Goal: Task Accomplishment & Management: Manage account settings

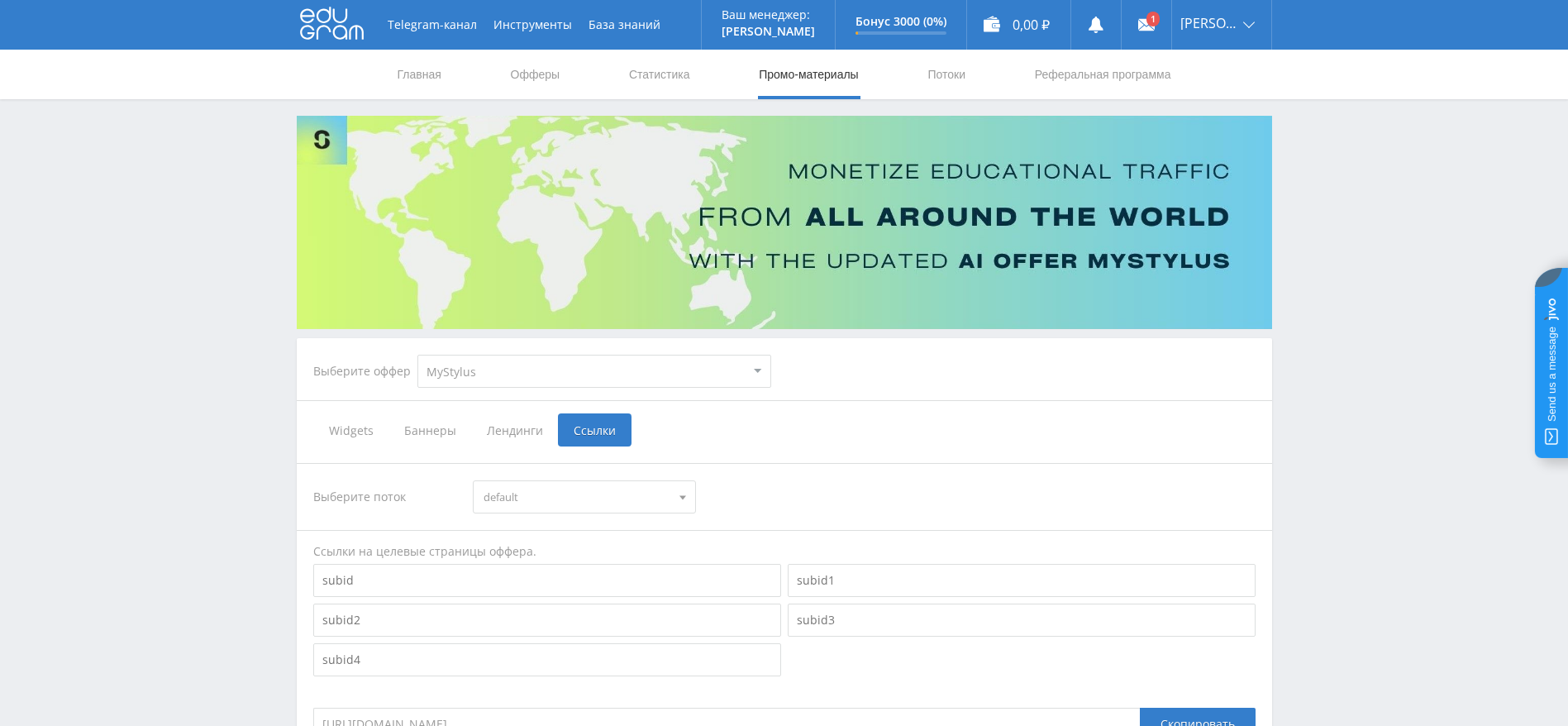
click at [349, 427] on span "Widgets" at bounding box center [350, 430] width 75 height 33
click at [0, 0] on input "Widgets" at bounding box center [0, 0] width 0 height 0
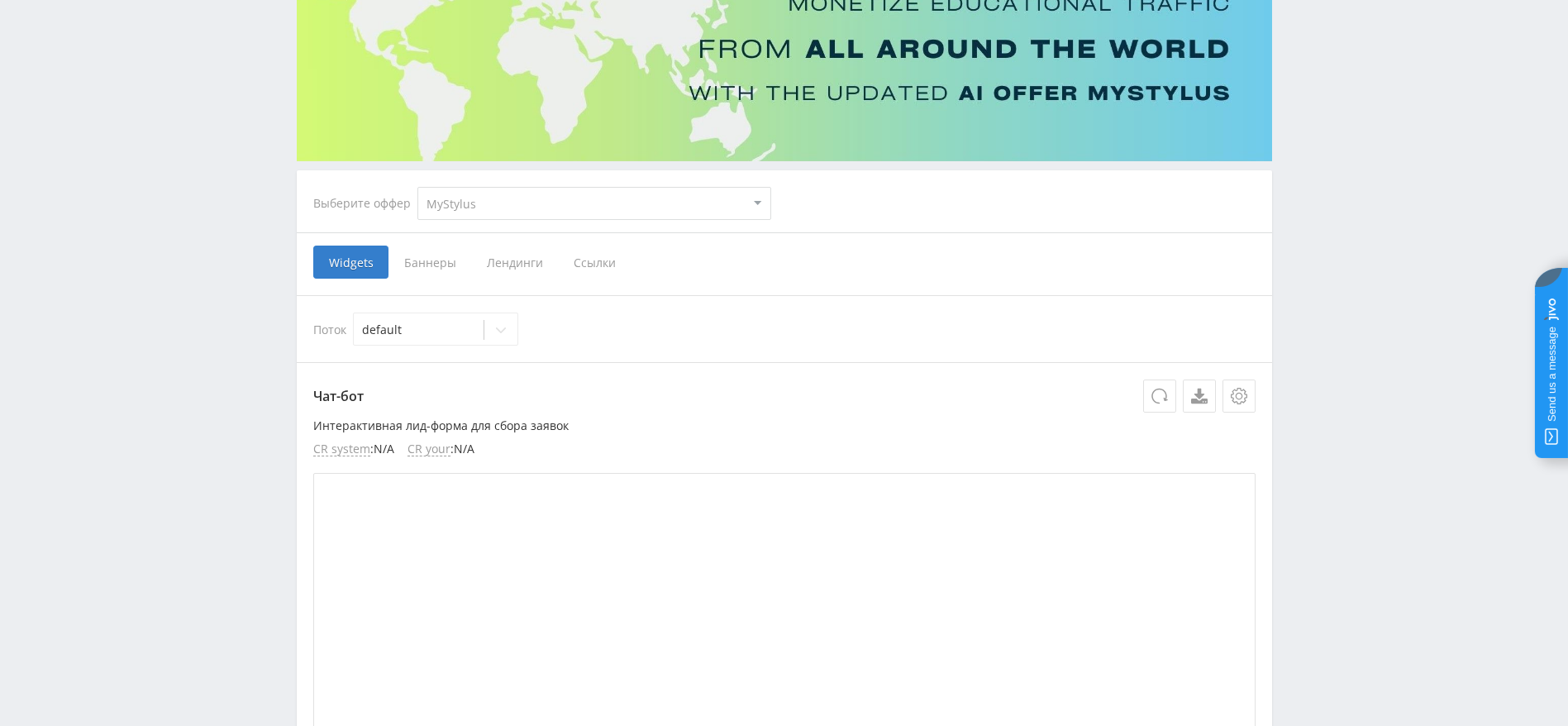
scroll to position [110, 0]
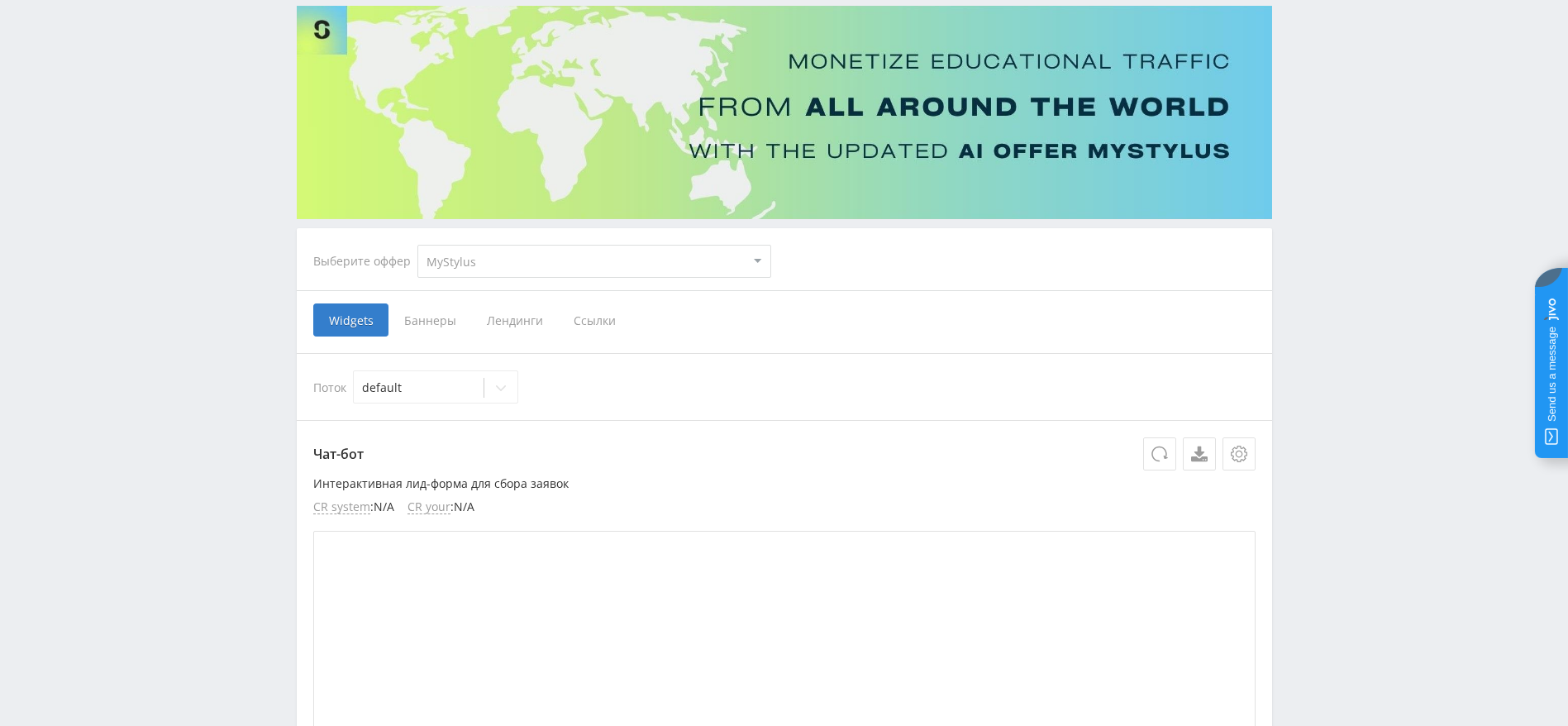
click at [429, 313] on span "Баннеры" at bounding box center [430, 320] width 83 height 33
click at [0, 0] on input "Баннеры" at bounding box center [0, 0] width 0 height 0
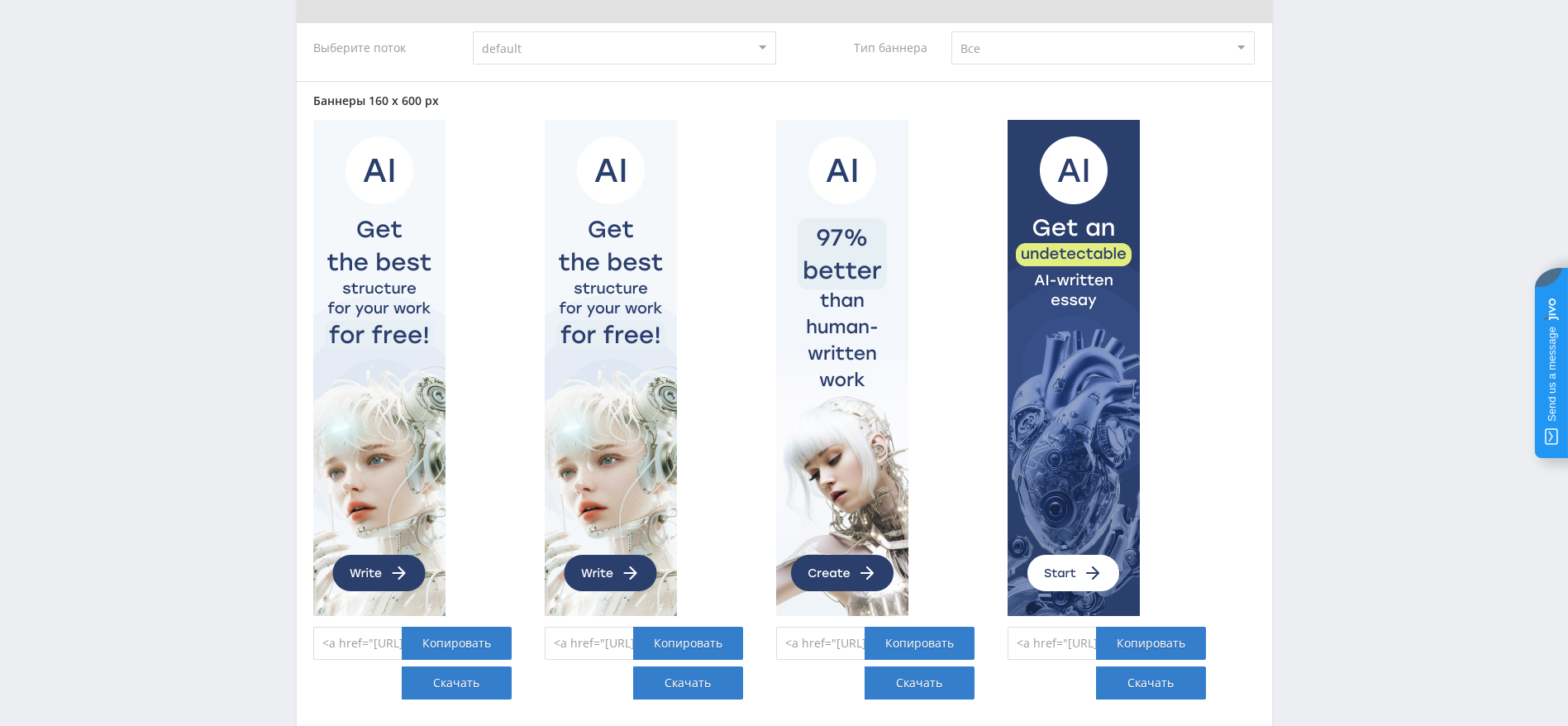
scroll to position [383, 0]
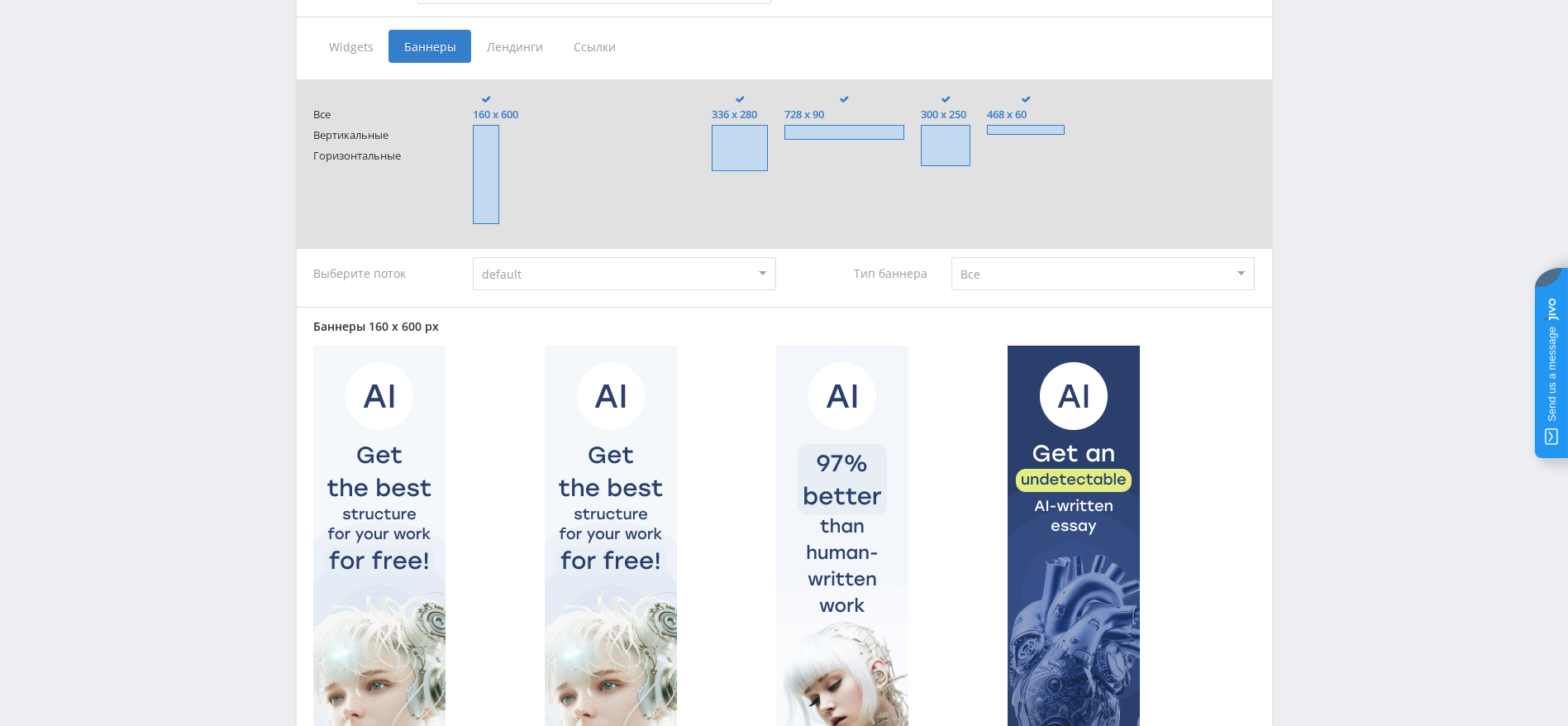
click at [503, 44] on span "Лендинги" at bounding box center [515, 46] width 86 height 33
click at [0, 0] on input "Лендинги" at bounding box center [0, 0] width 0 height 0
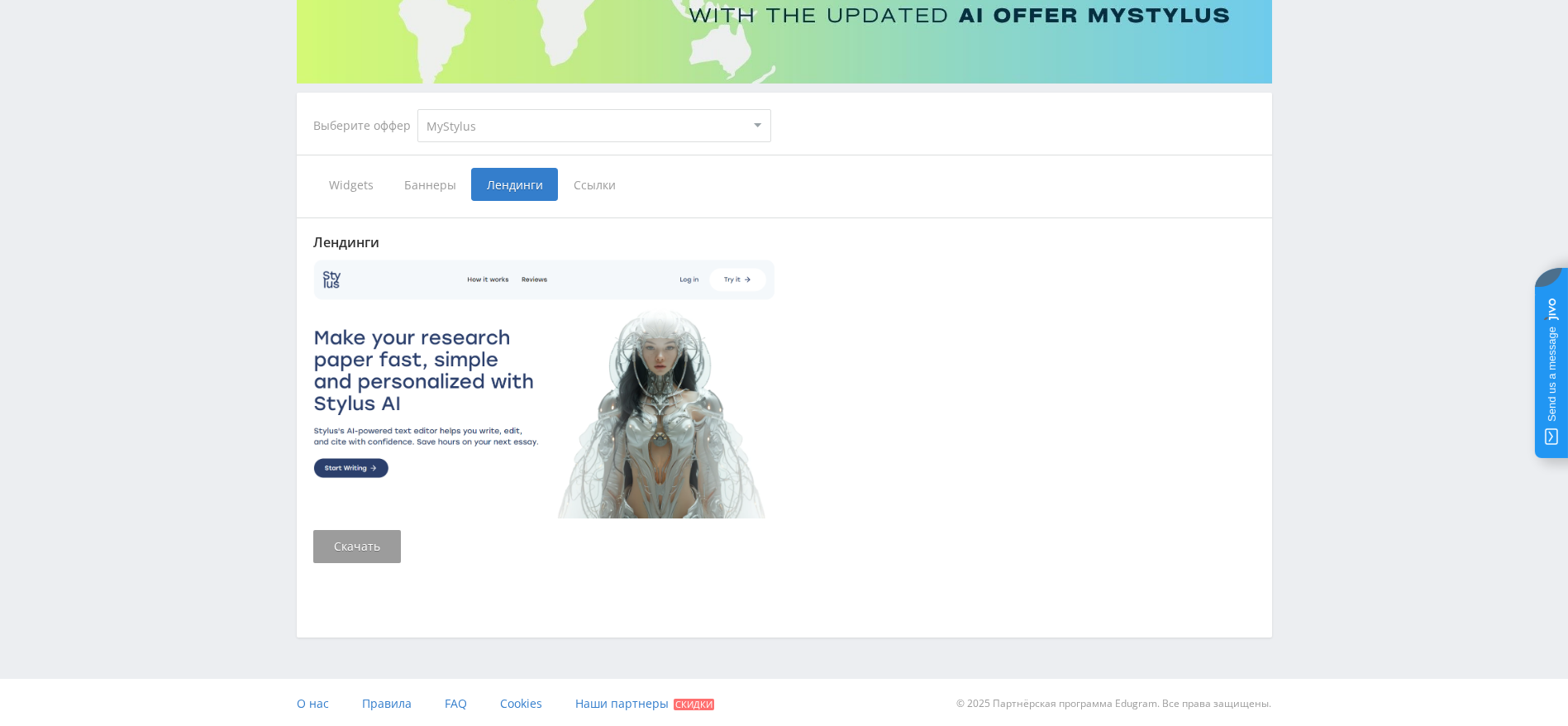
scroll to position [248, 0]
